Goal: Task Accomplishment & Management: Use online tool/utility

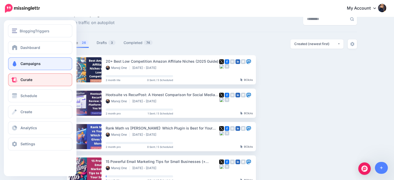
click at [21, 78] on span "Curate" at bounding box center [26, 79] width 12 height 4
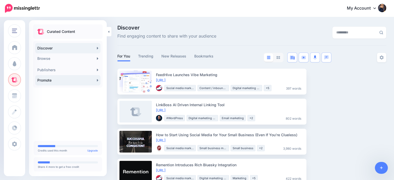
click at [55, 82] on link "Promote" at bounding box center [67, 80] width 65 height 10
